Goal: Obtain resource: Obtain resource

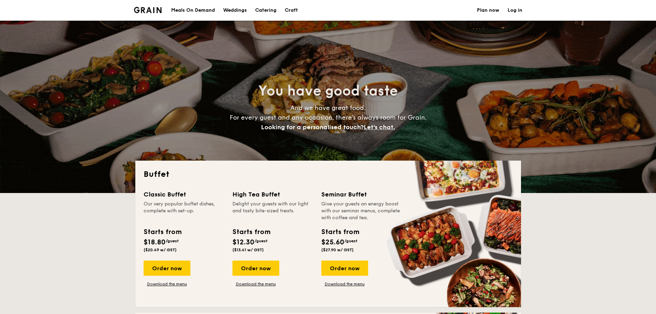
select select
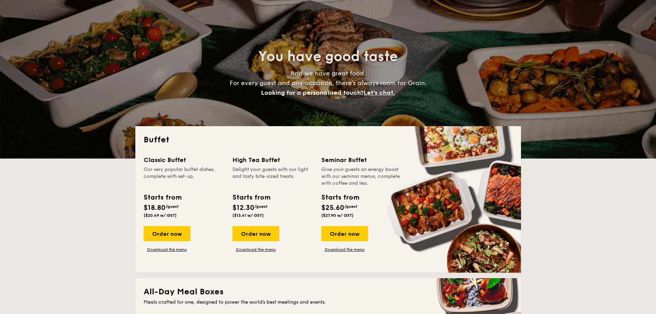
click at [374, 91] on span "Let's chat." at bounding box center [379, 93] width 31 height 8
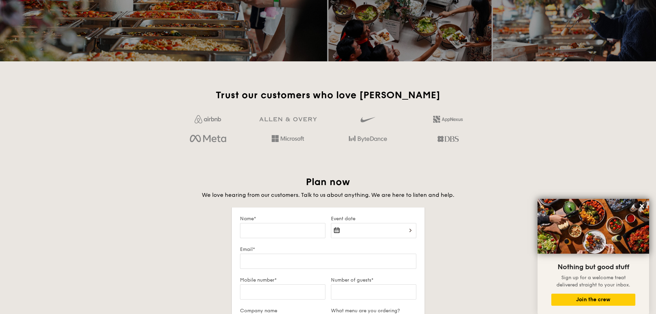
scroll to position [803, 0]
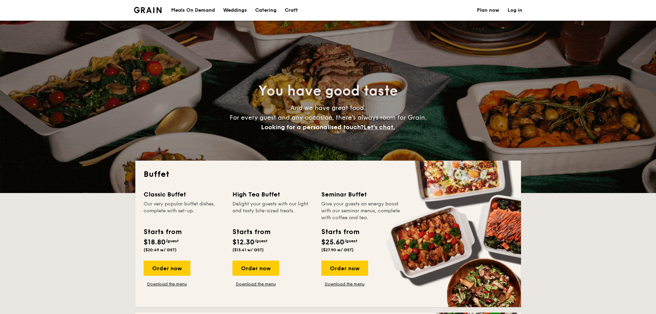
select select
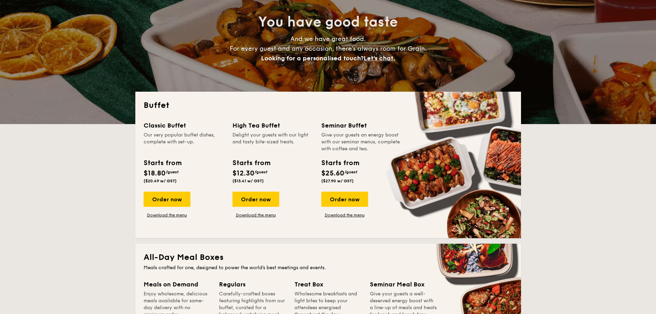
scroll to position [103, 0]
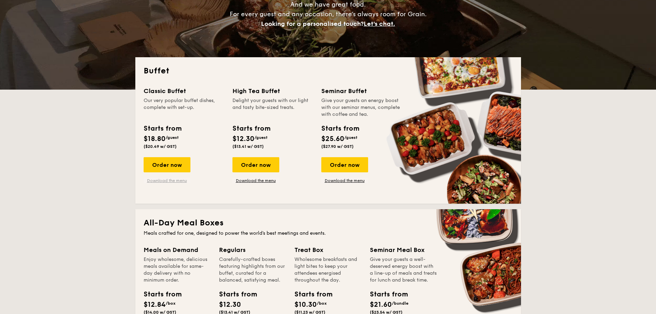
click at [173, 182] on link "Download the menu" at bounding box center [167, 181] width 47 height 6
